Goal: Navigation & Orientation: Understand site structure

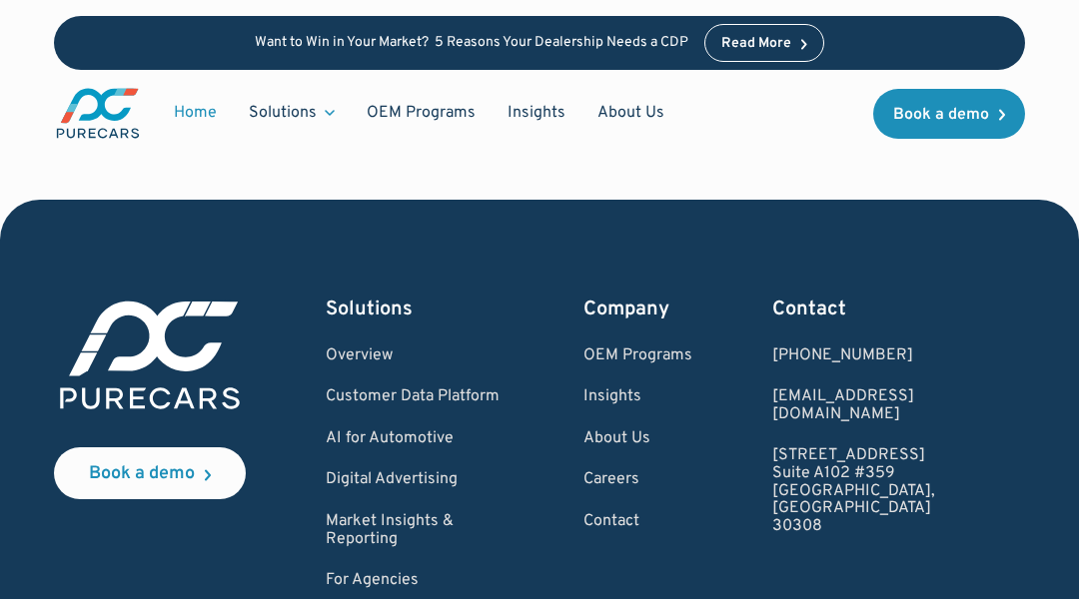
scroll to position [6807, 0]
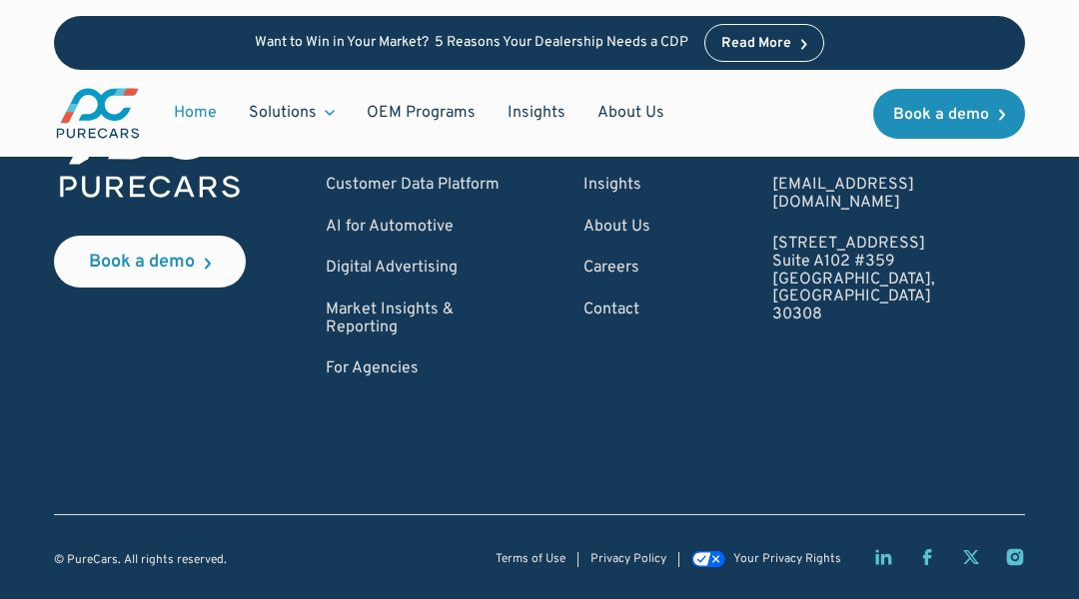
click at [100, 100] on img "main" at bounding box center [98, 113] width 88 height 55
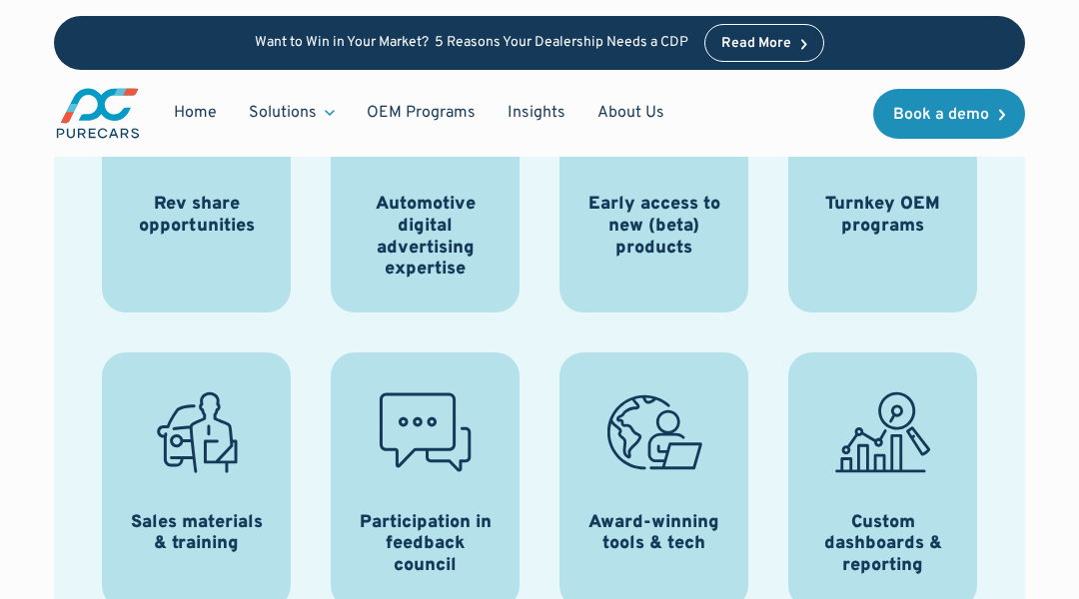
scroll to position [2997, 0]
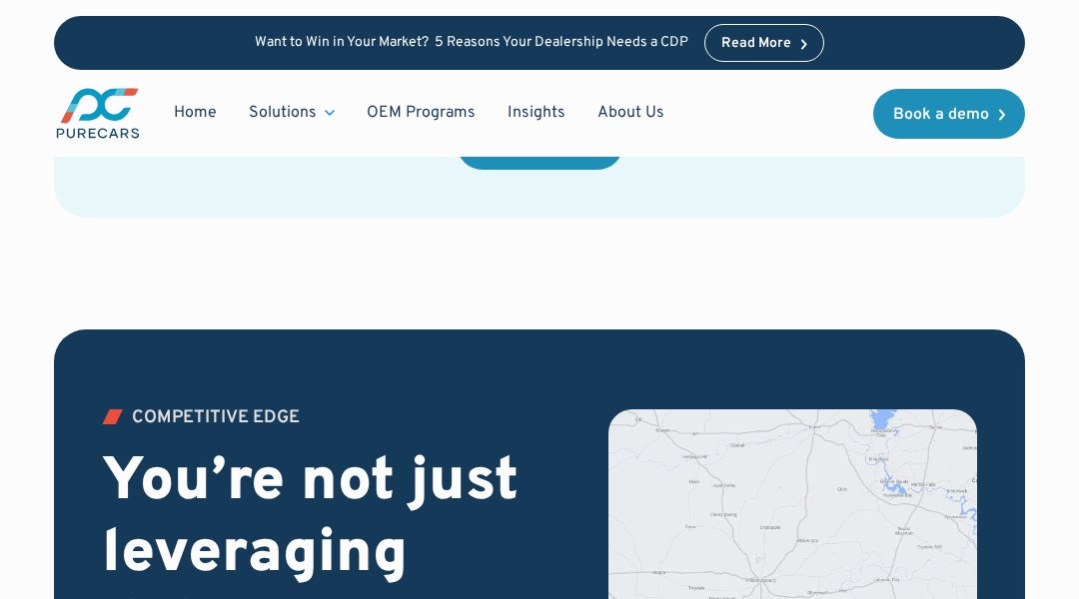
click at [100, 100] on img "main" at bounding box center [98, 113] width 88 height 55
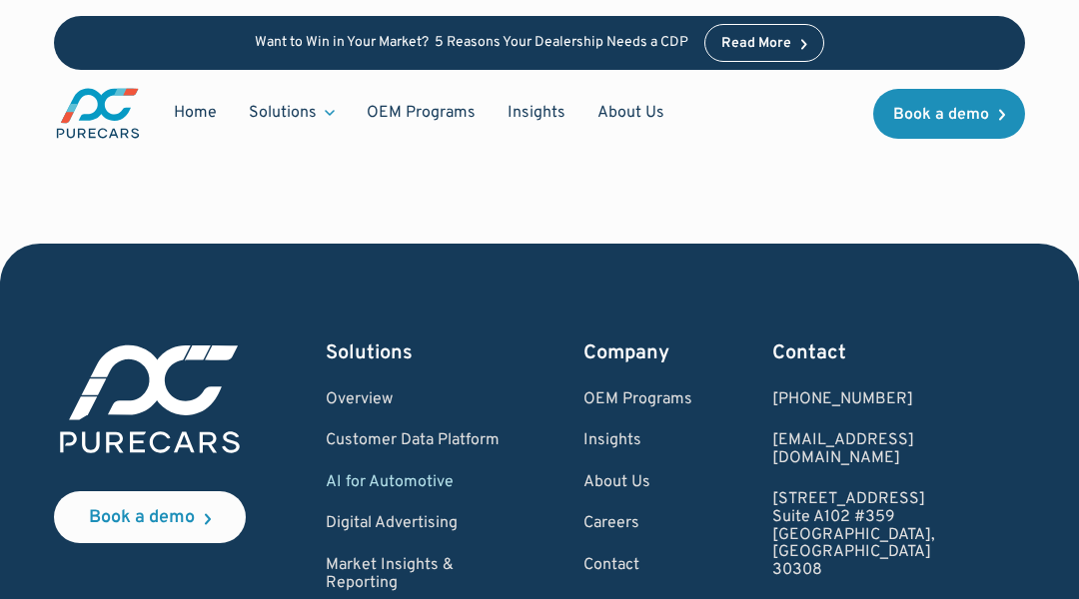
scroll to position [5003, 0]
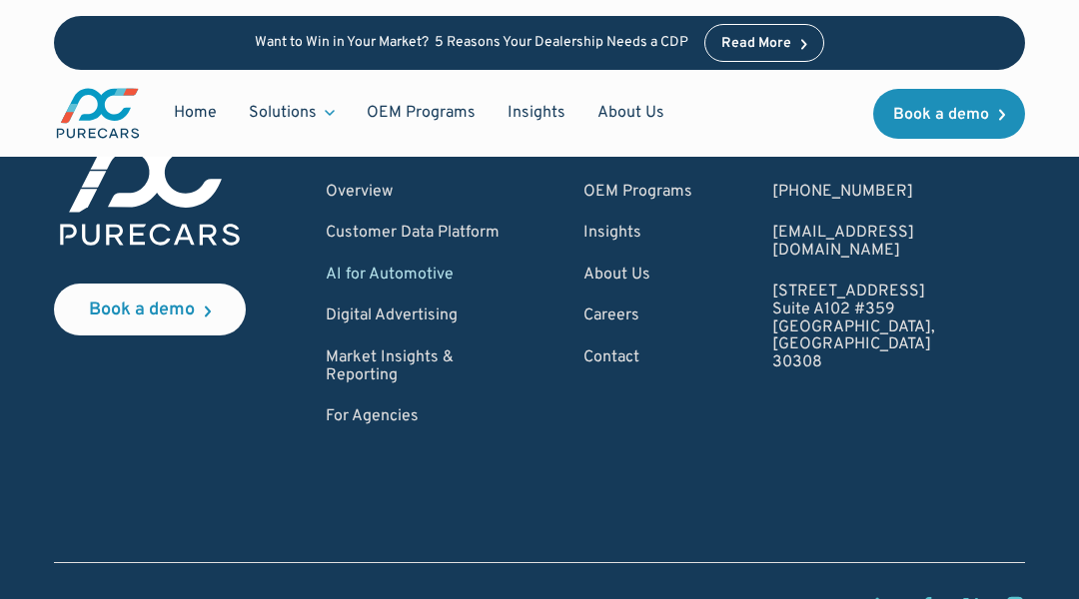
click at [100, 100] on img "main" at bounding box center [98, 113] width 88 height 55
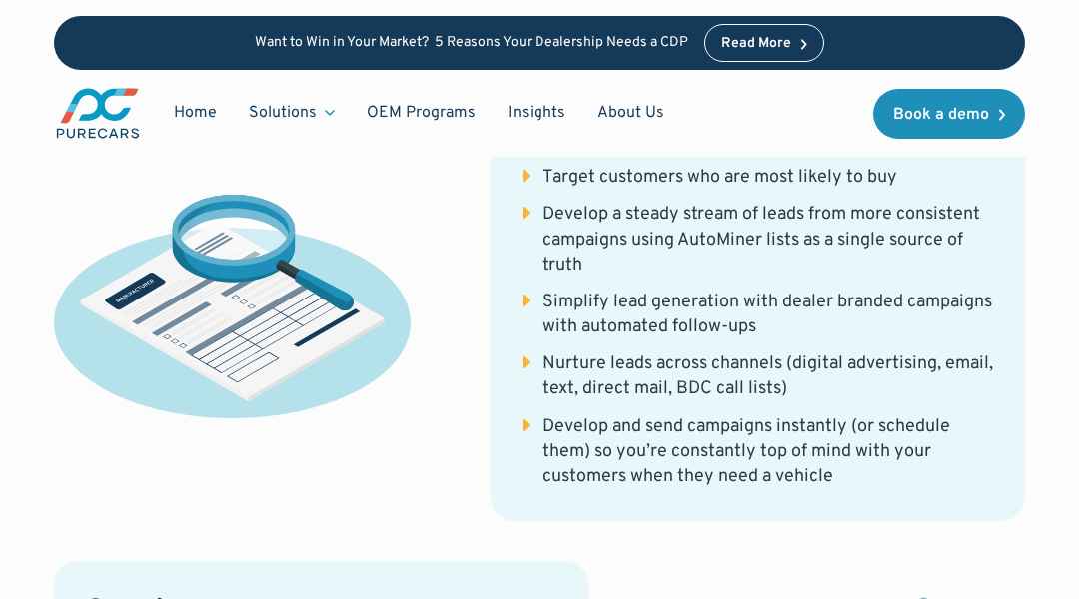
scroll to position [7368, 0]
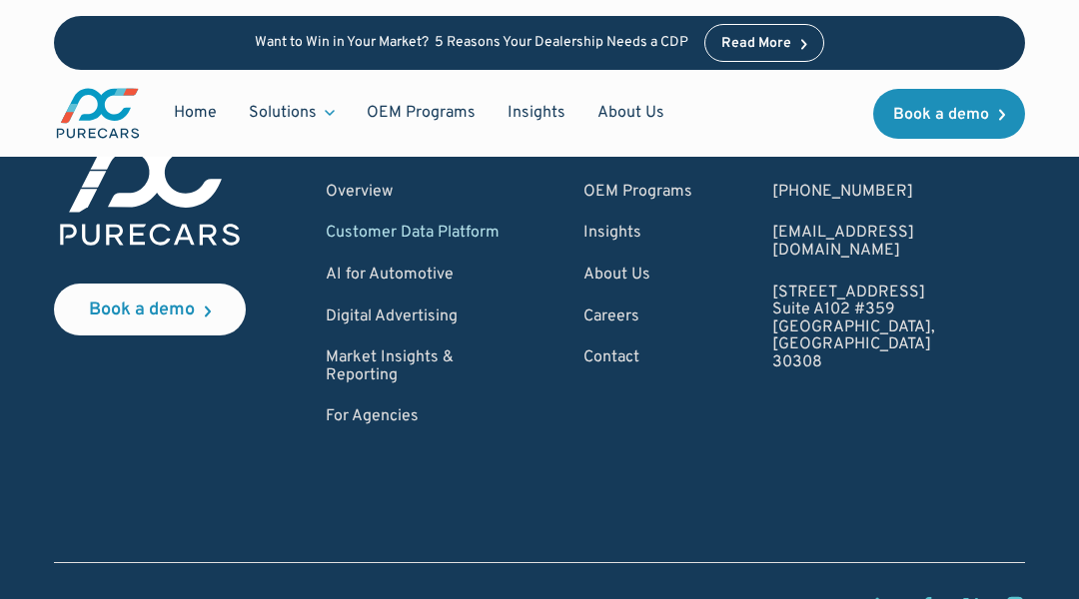
click at [100, 100] on img "main" at bounding box center [98, 113] width 88 height 55
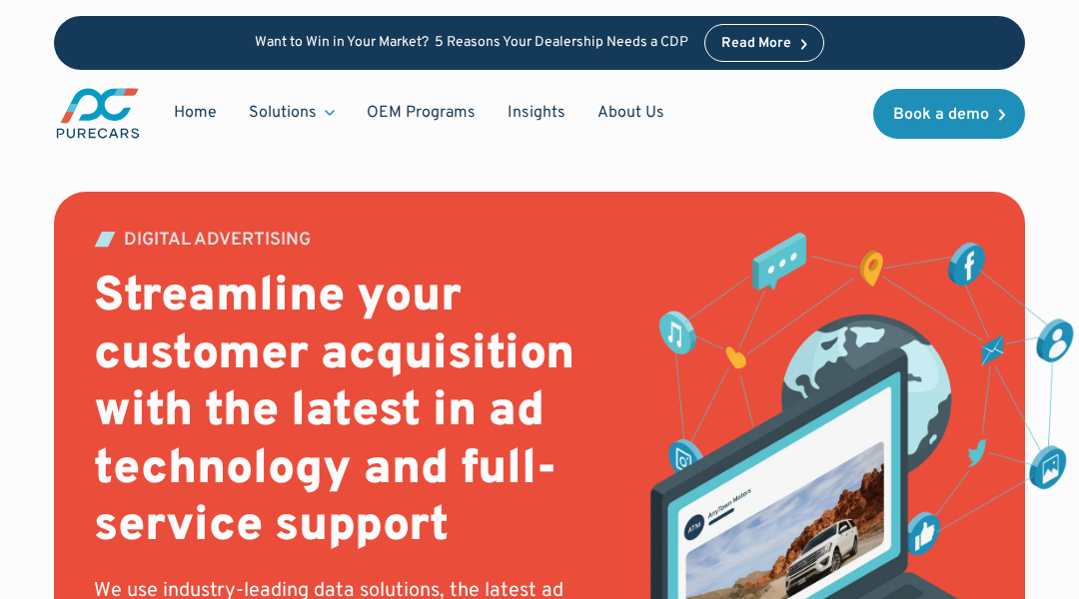
scroll to position [8391, 0]
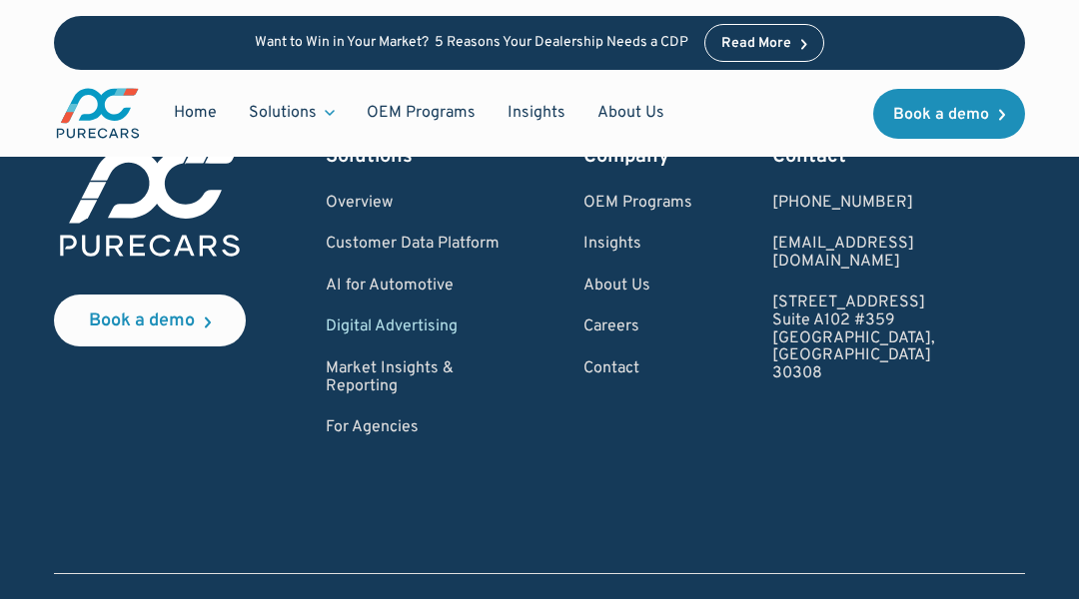
click at [100, 100] on img "main" at bounding box center [98, 113] width 88 height 55
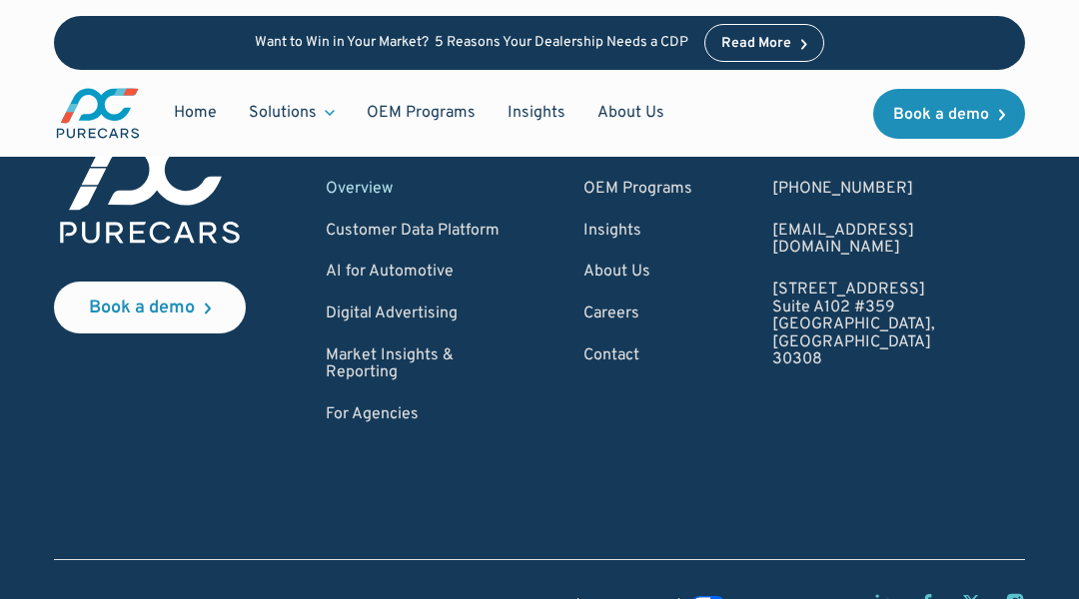
click at [100, 100] on img "main" at bounding box center [98, 113] width 88 height 55
